Goal: Use online tool/utility: Utilize a website feature to perform a specific function

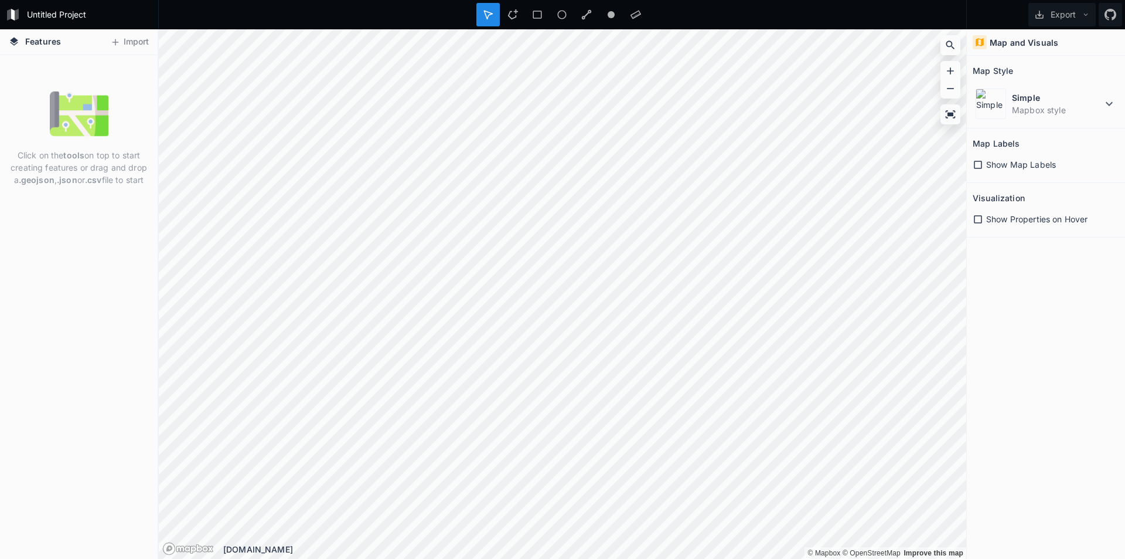
click at [79, 158] on strong "tools" at bounding box center [73, 155] width 21 height 10
click at [146, 40] on button "Import" at bounding box center [129, 42] width 50 height 19
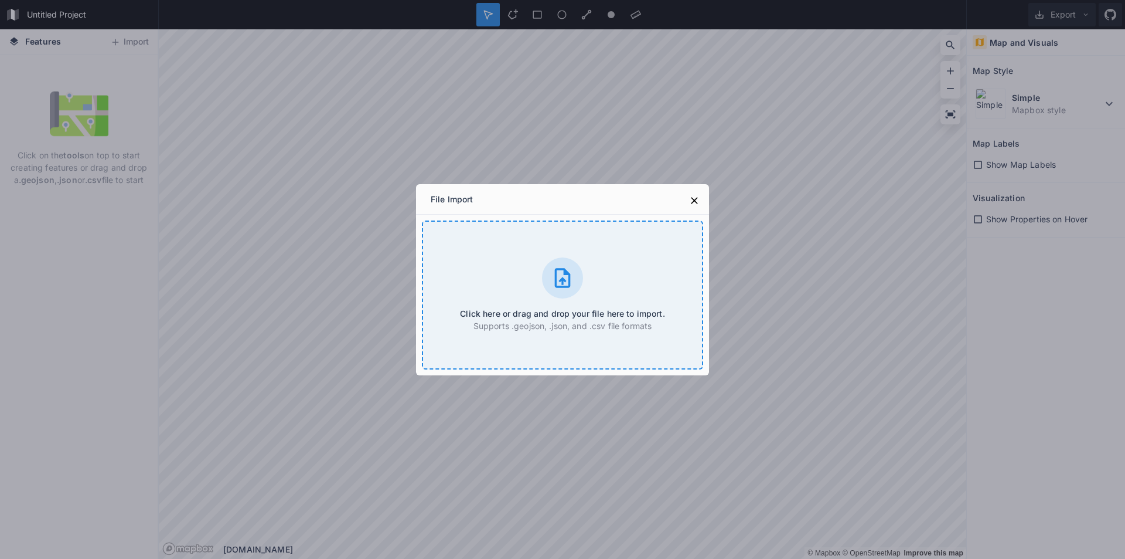
click at [542, 305] on div "Click here or drag and drop your file here to import. Supports .geojson, .json,…" at bounding box center [562, 294] width 281 height 149
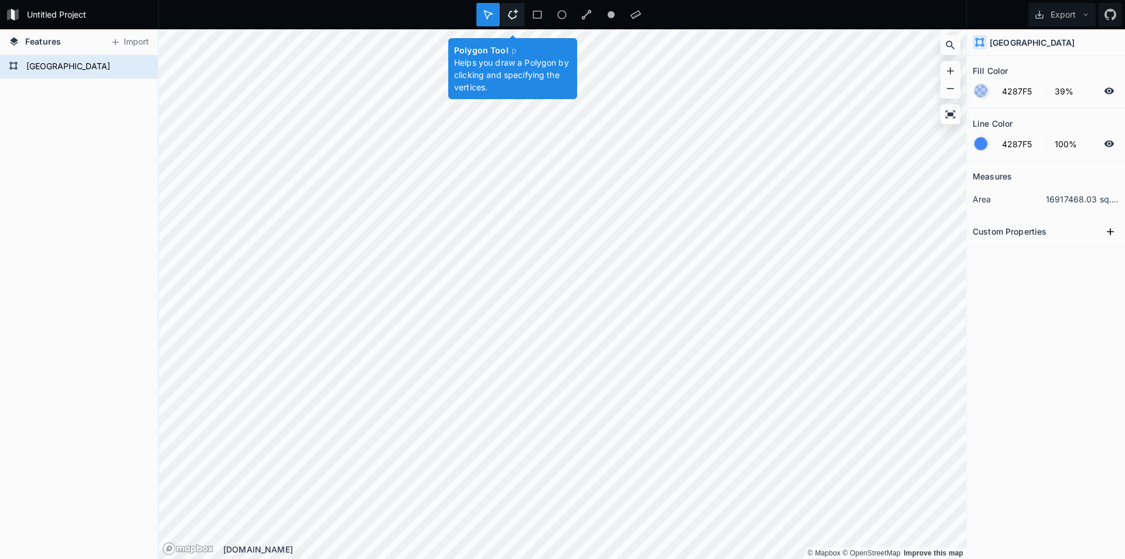
click at [512, 9] on div at bounding box center [512, 14] width 23 height 23
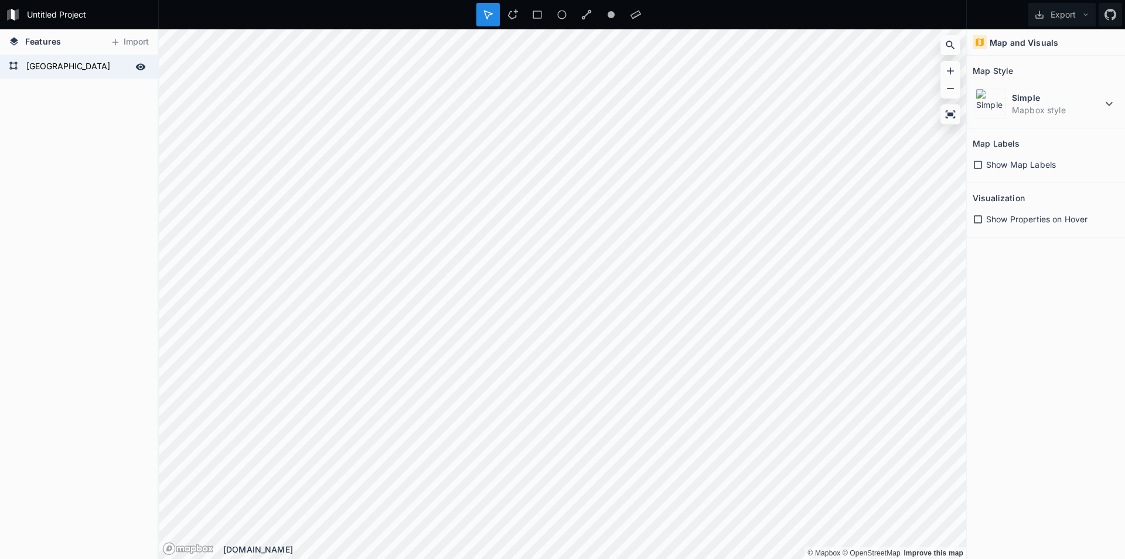
click at [69, 67] on form "[GEOGRAPHIC_DATA]" at bounding box center [78, 67] width 110 height 18
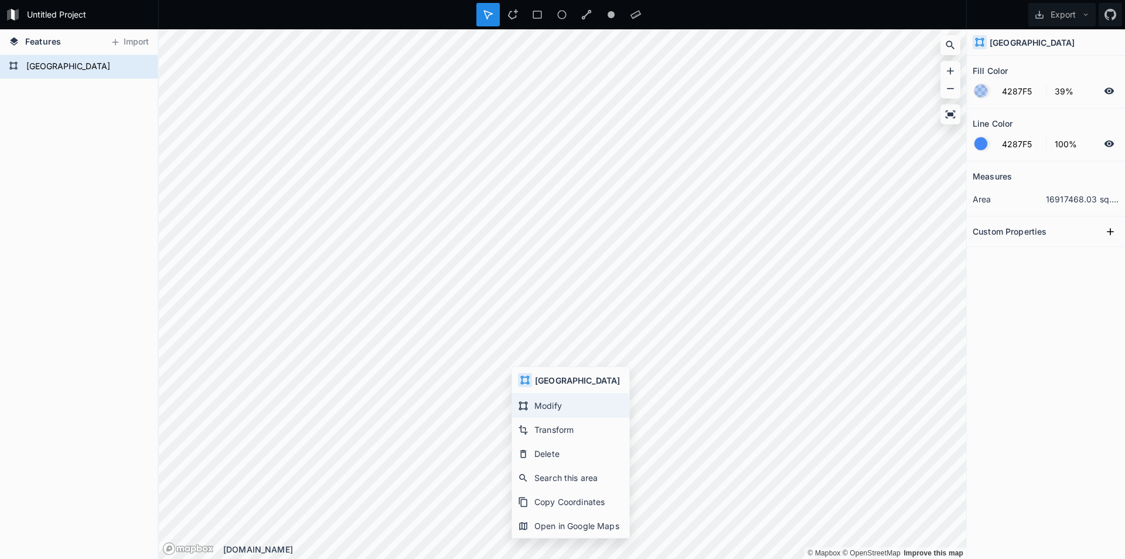
click at [553, 404] on div "Modify" at bounding box center [570, 405] width 117 height 24
click at [950, 114] on icon at bounding box center [951, 114] width 10 height 8
click at [955, 115] on icon at bounding box center [951, 114] width 12 height 12
click at [491, 14] on icon at bounding box center [488, 15] width 8 height 8
click at [16, 63] on icon at bounding box center [13, 66] width 8 height 8
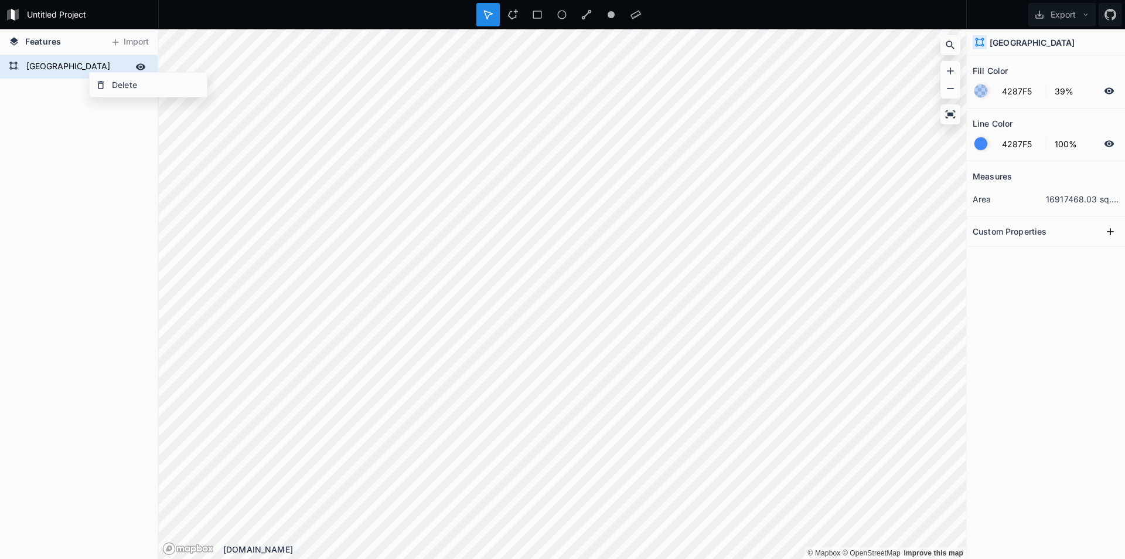
click at [66, 67] on form "[GEOGRAPHIC_DATA]" at bounding box center [78, 67] width 110 height 18
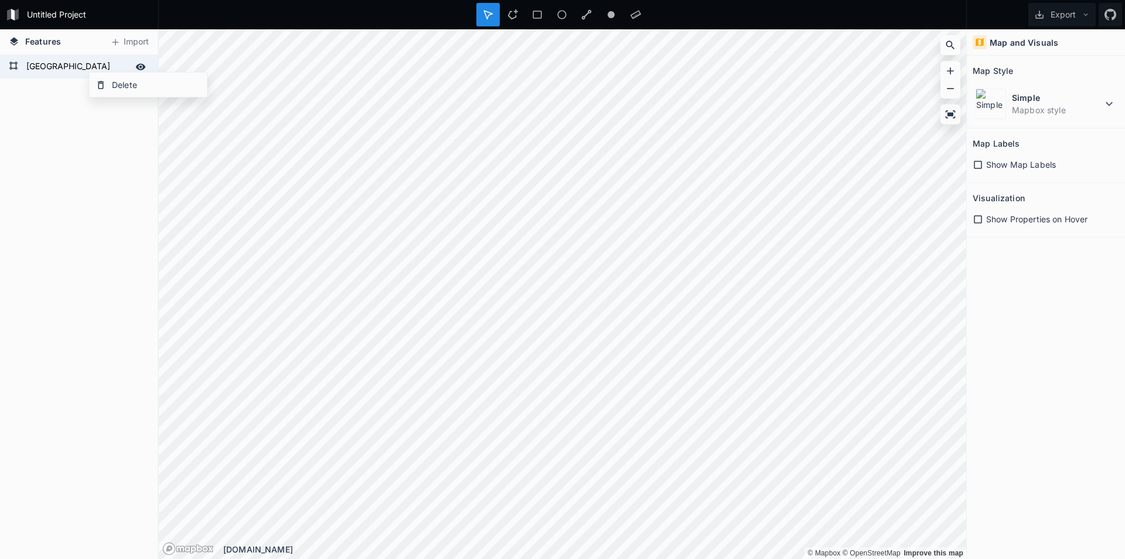
click at [66, 64] on form "[GEOGRAPHIC_DATA]" at bounding box center [78, 67] width 110 height 18
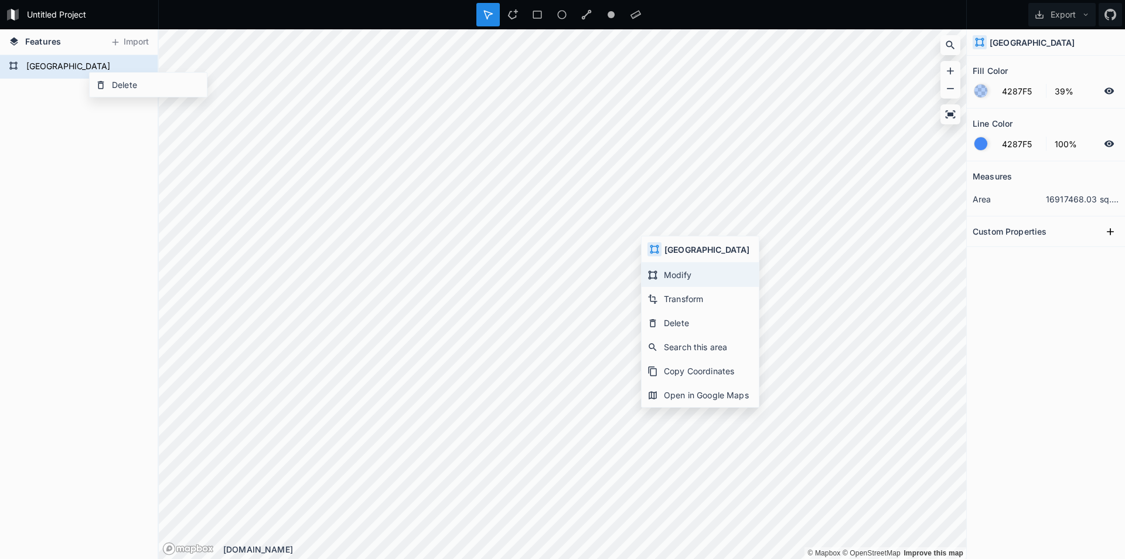
click at [707, 274] on div "Modify" at bounding box center [700, 275] width 117 height 24
